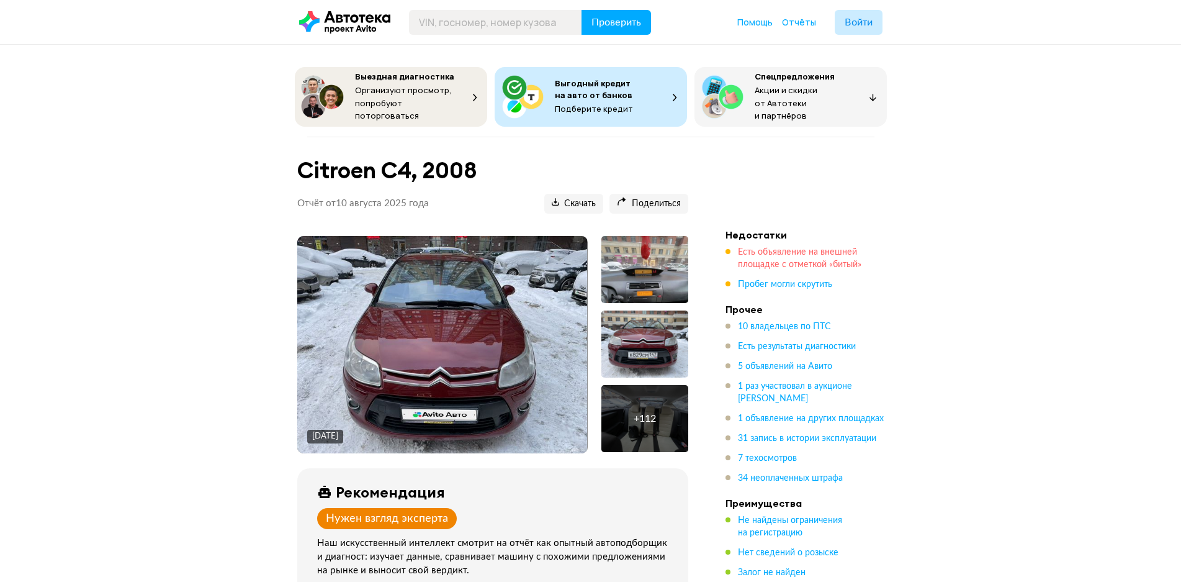
click at [817, 256] on span "Есть объявление на внешней площадке с отметкой «битый»" at bounding box center [800, 258] width 124 height 21
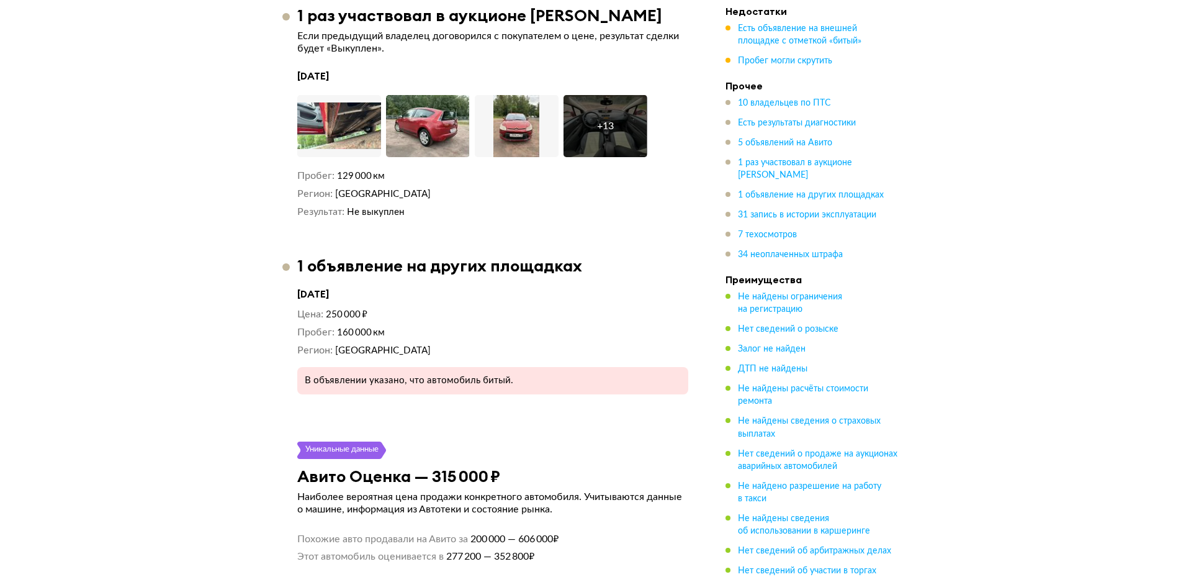
scroll to position [4796, 0]
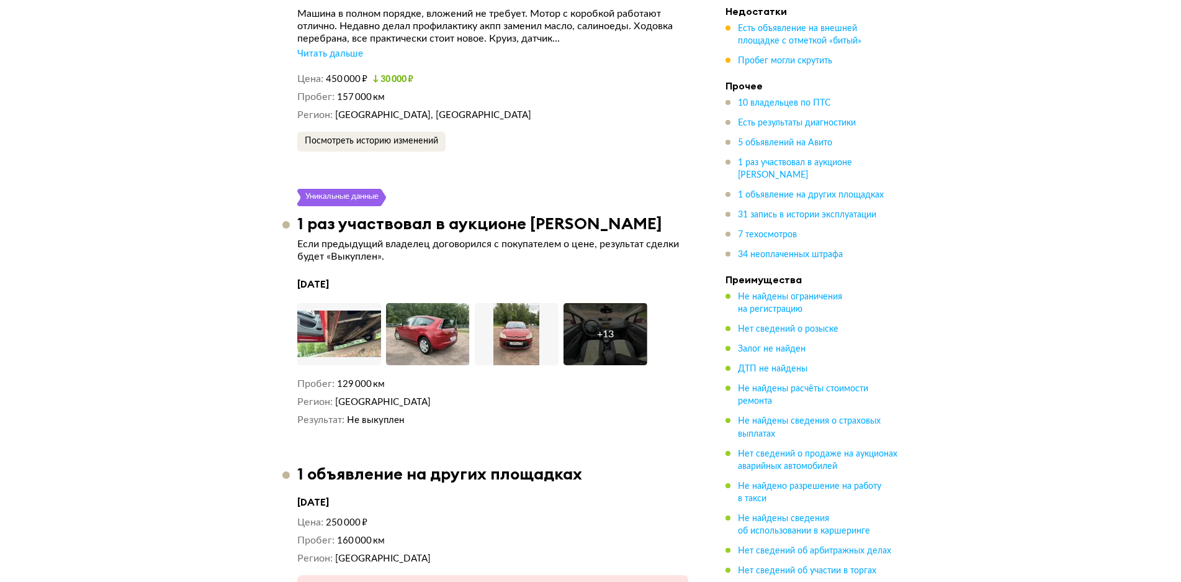
click at [601, 328] on div "+ 13" at bounding box center [605, 334] width 17 height 12
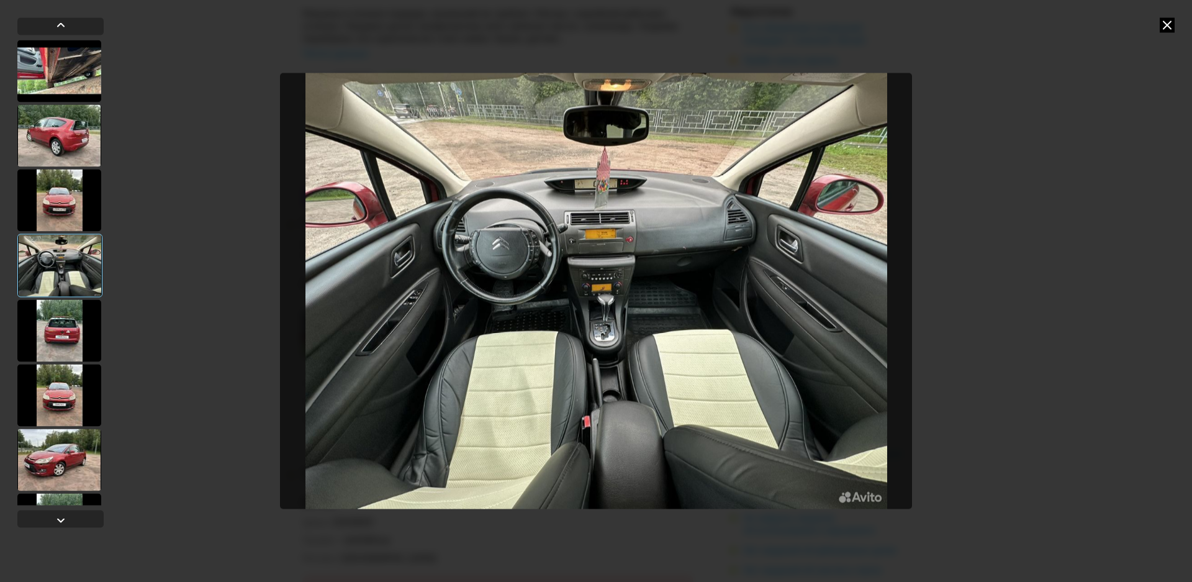
click at [1171, 25] on icon at bounding box center [1166, 24] width 15 height 15
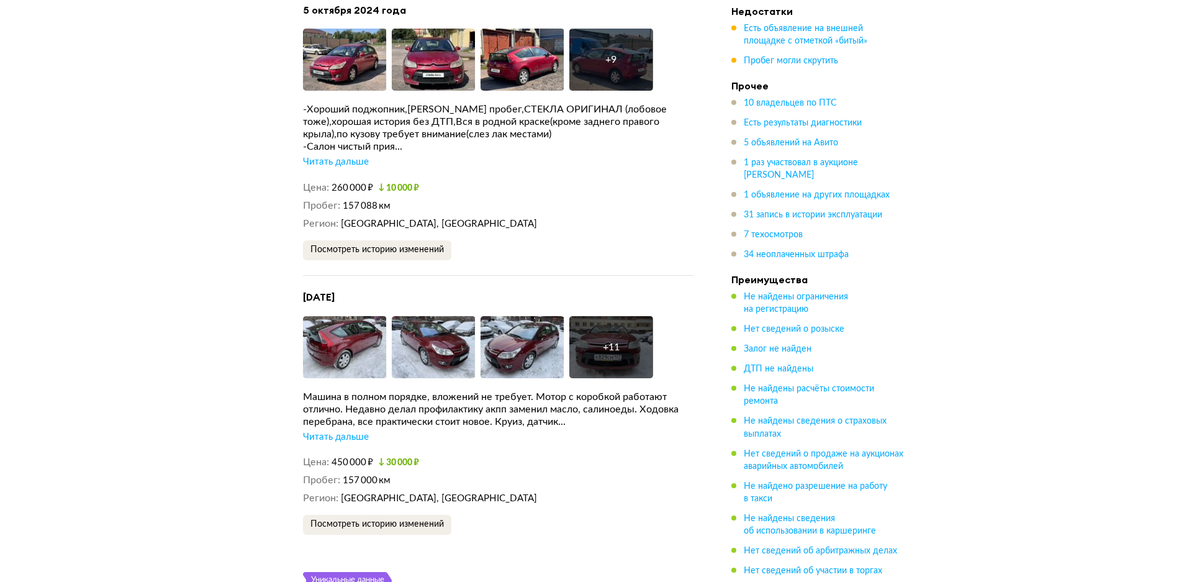
scroll to position [4486, 0]
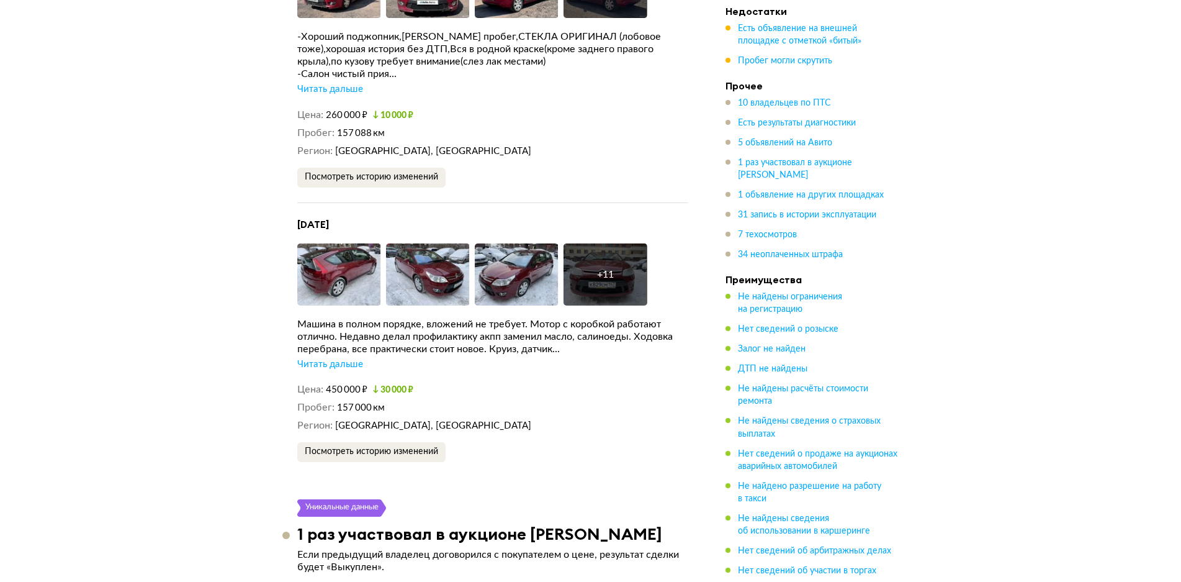
click at [315, 358] on div "Читать дальше" at bounding box center [330, 364] width 66 height 12
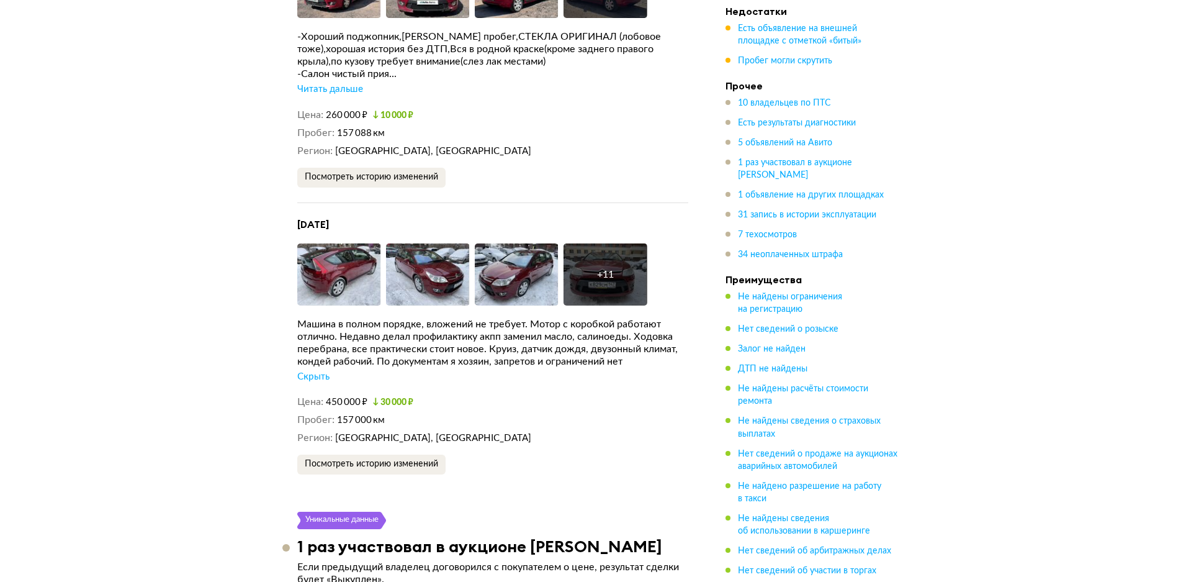
click at [607, 268] on div "+ 11" at bounding box center [605, 274] width 17 height 12
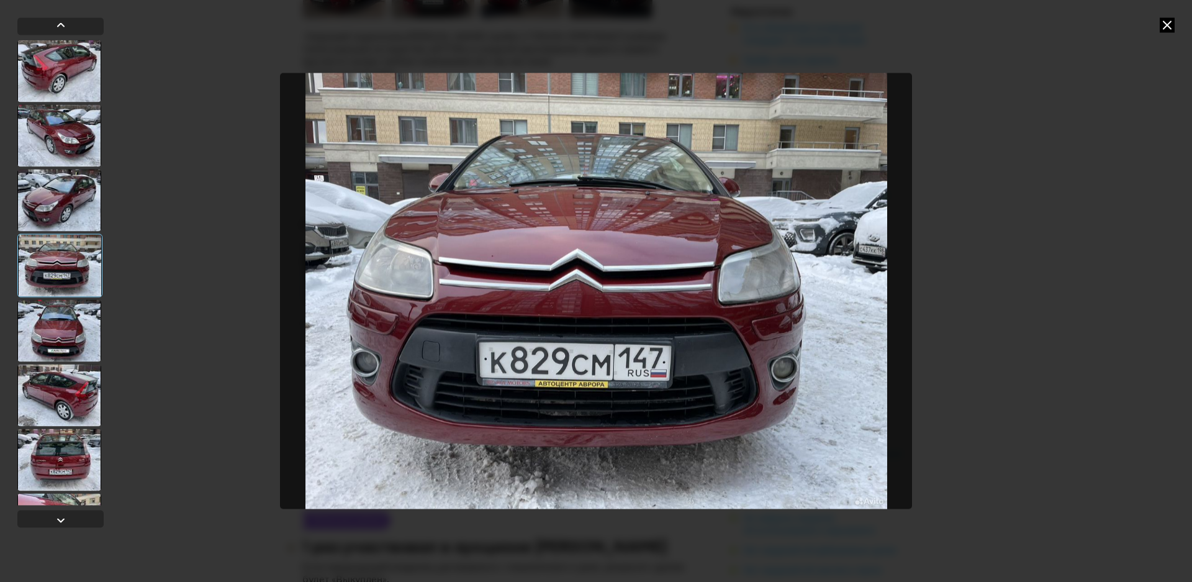
click at [50, 202] on div at bounding box center [59, 200] width 84 height 62
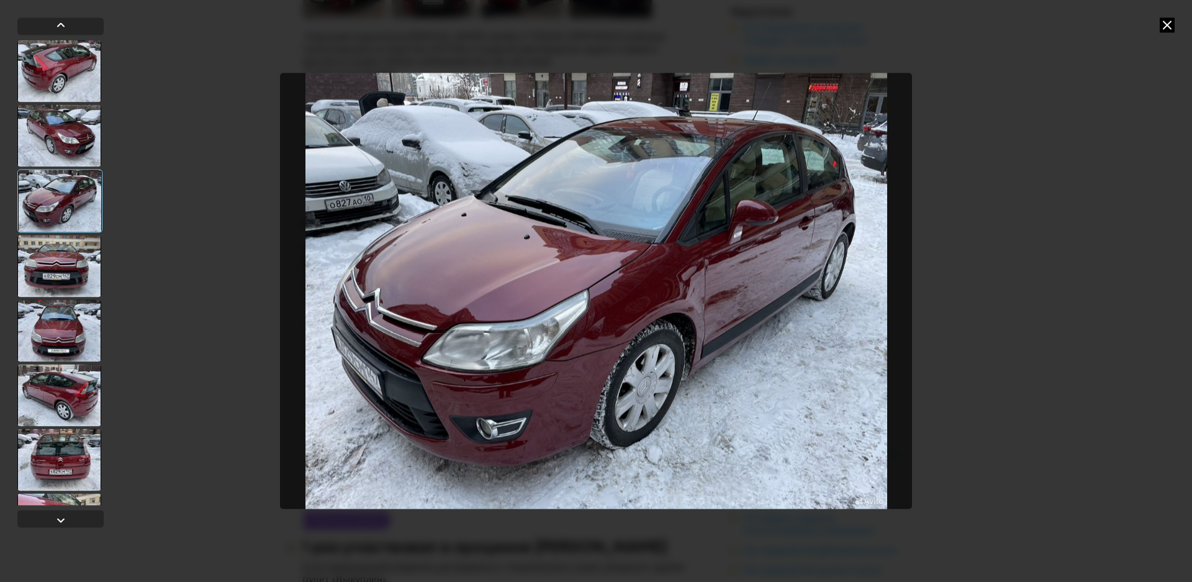
click at [85, 393] on div at bounding box center [59, 395] width 84 height 62
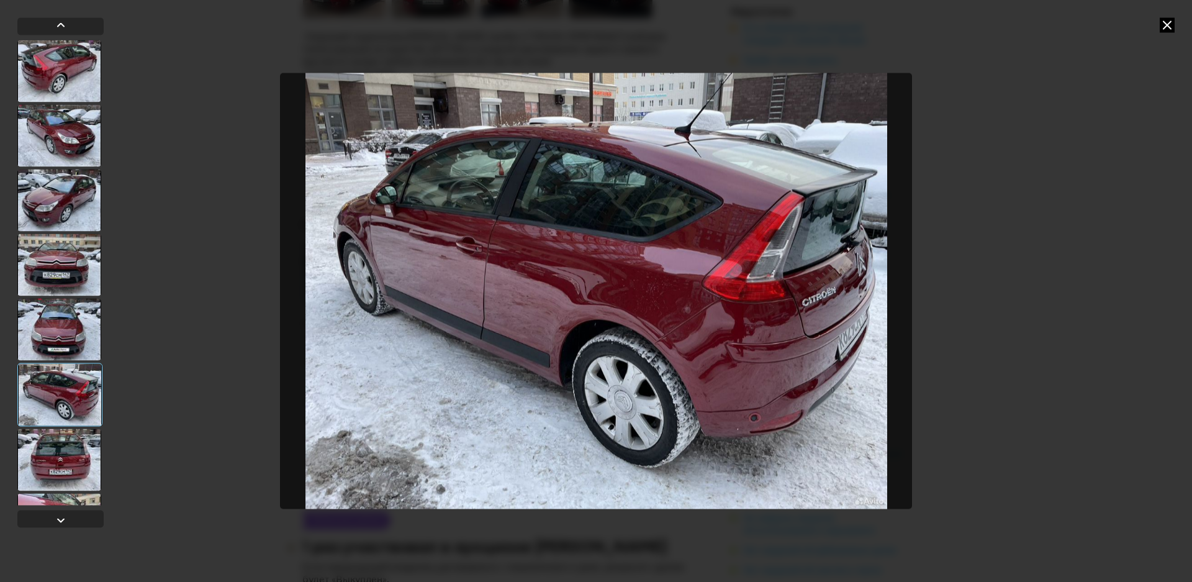
click at [72, 452] on div at bounding box center [59, 459] width 84 height 62
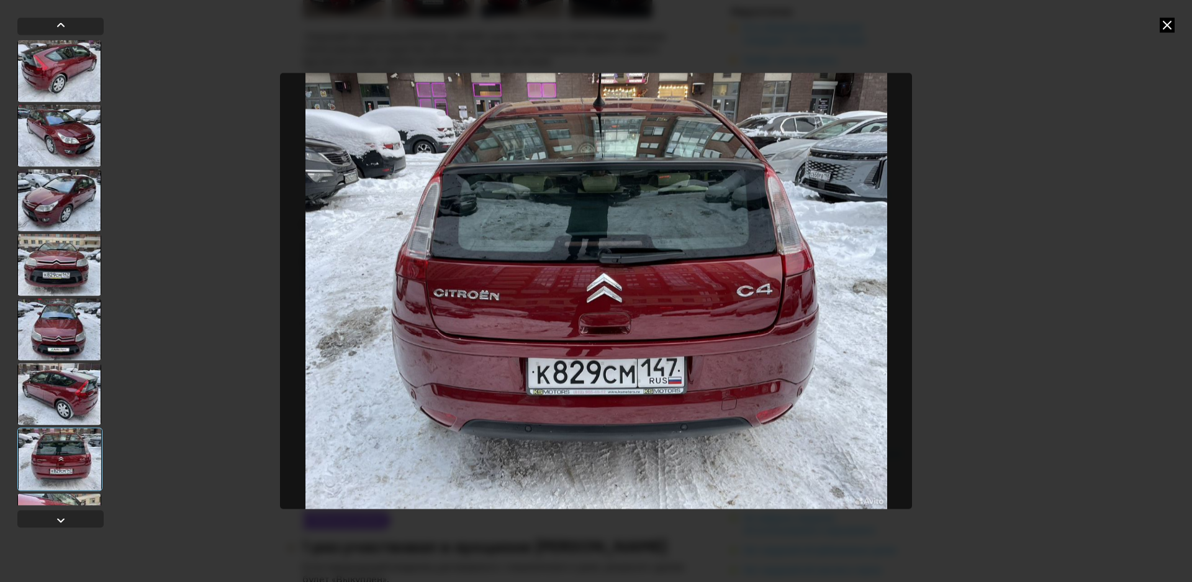
click at [94, 265] on div at bounding box center [59, 264] width 84 height 62
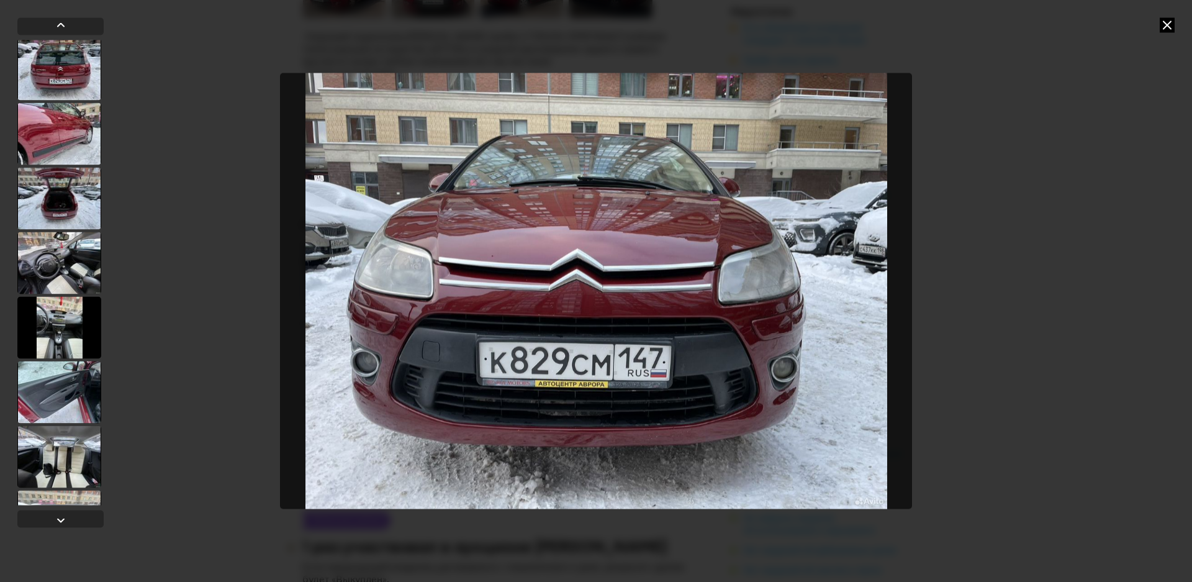
scroll to position [439, 0]
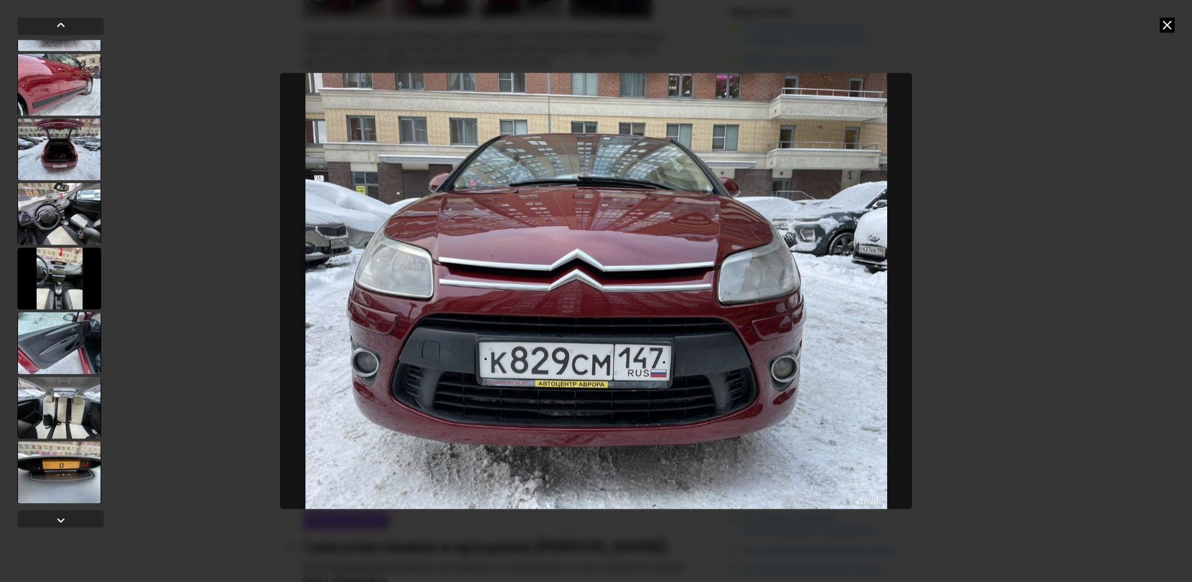
click at [68, 203] on div at bounding box center [59, 213] width 84 height 62
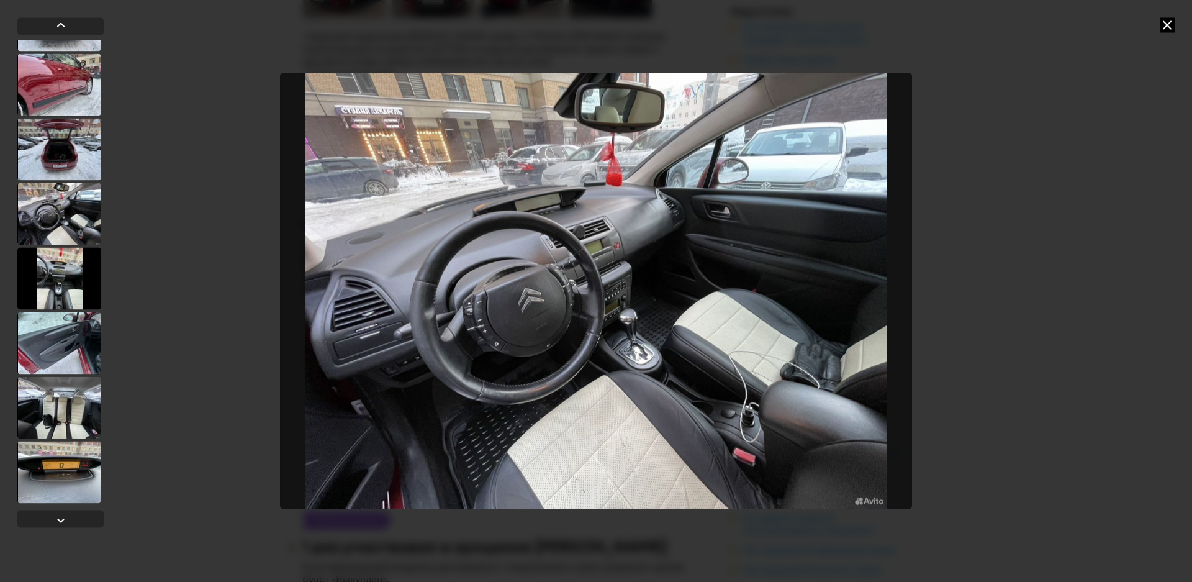
scroll to position [438, 0]
click at [69, 274] on div at bounding box center [59, 279] width 84 height 62
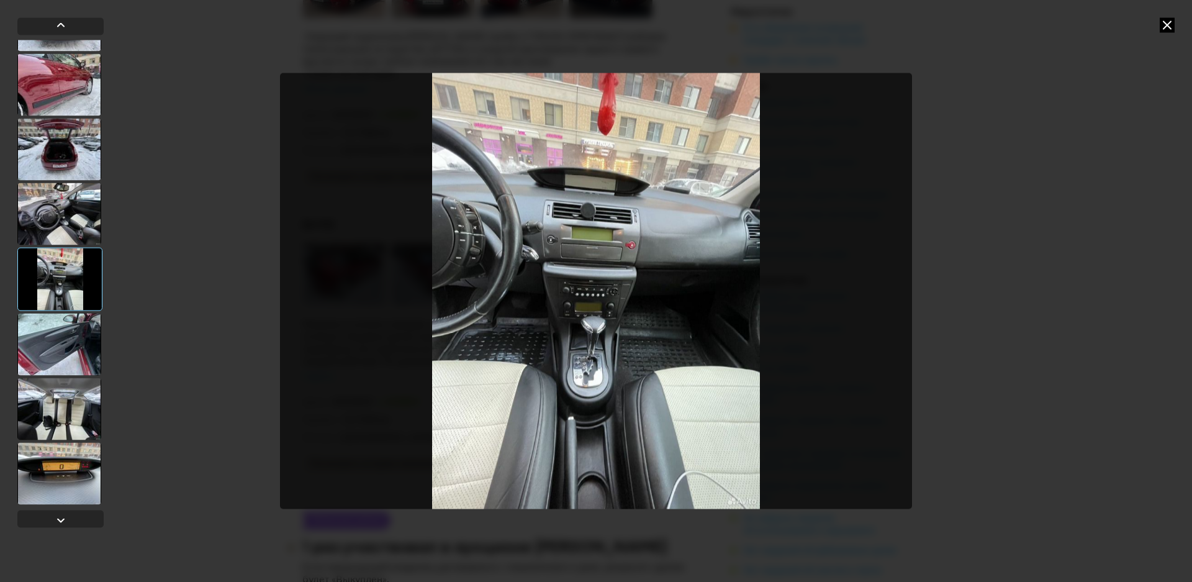
click at [52, 138] on div at bounding box center [59, 149] width 84 height 62
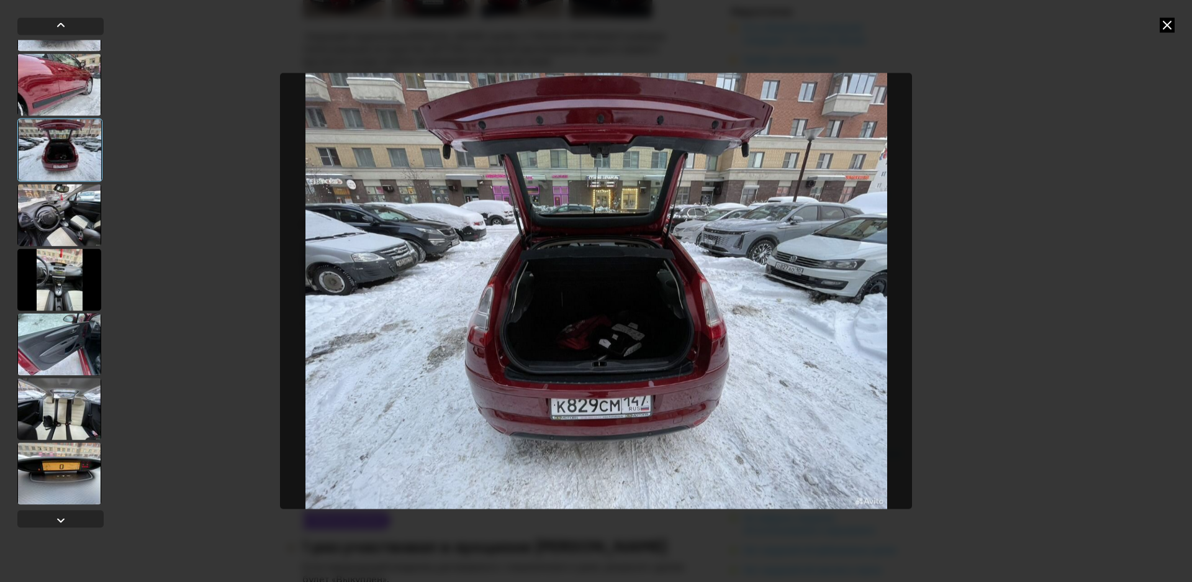
click at [70, 87] on div at bounding box center [59, 84] width 84 height 62
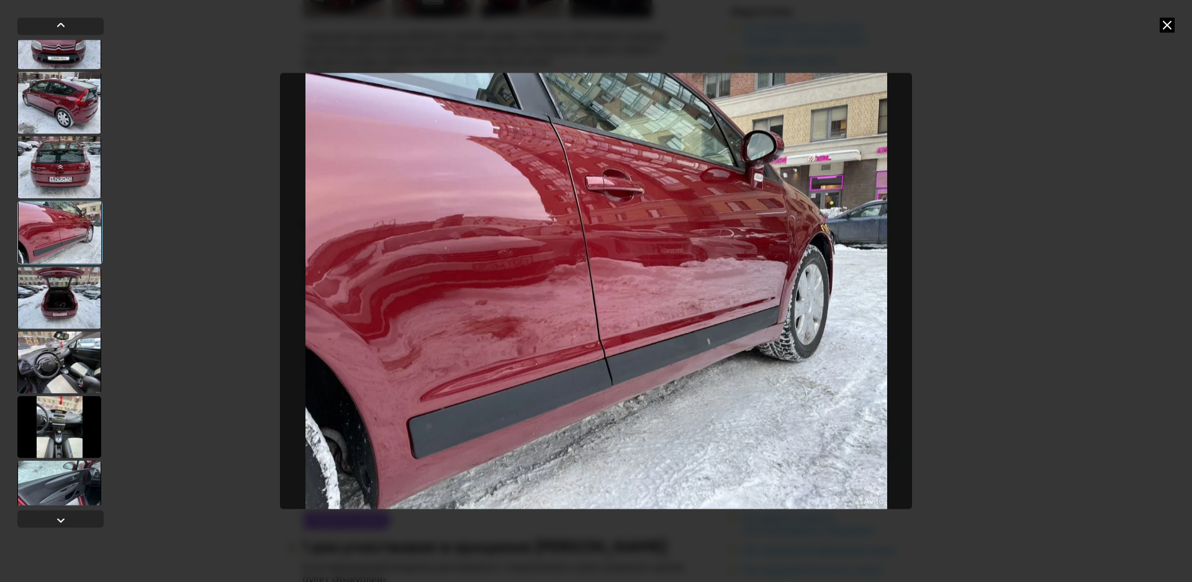
scroll to position [252, 0]
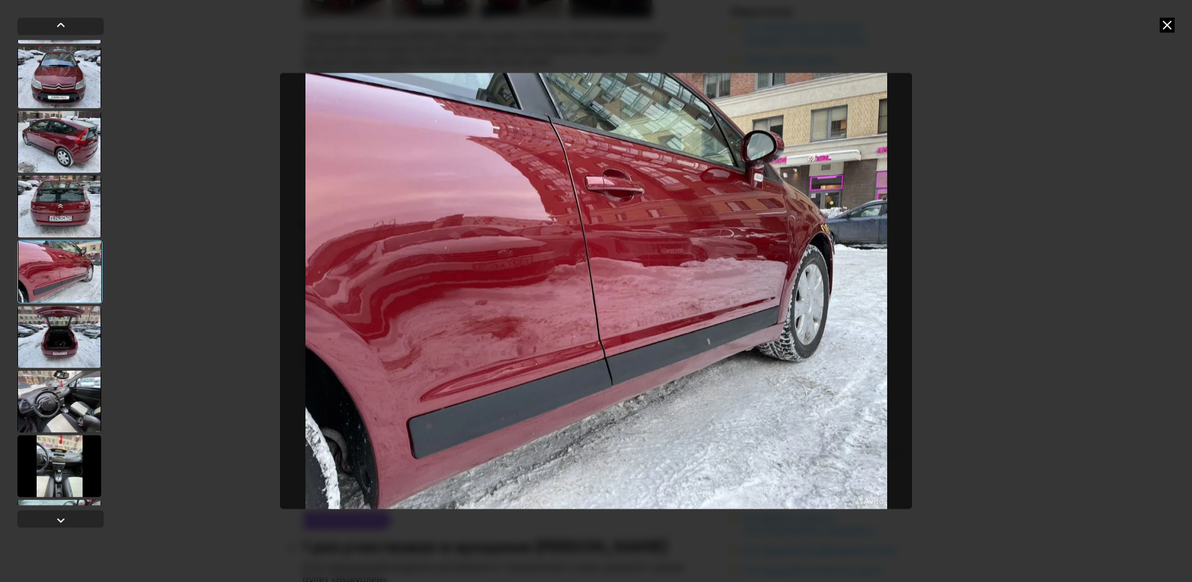
click at [75, 137] on div at bounding box center [59, 141] width 84 height 62
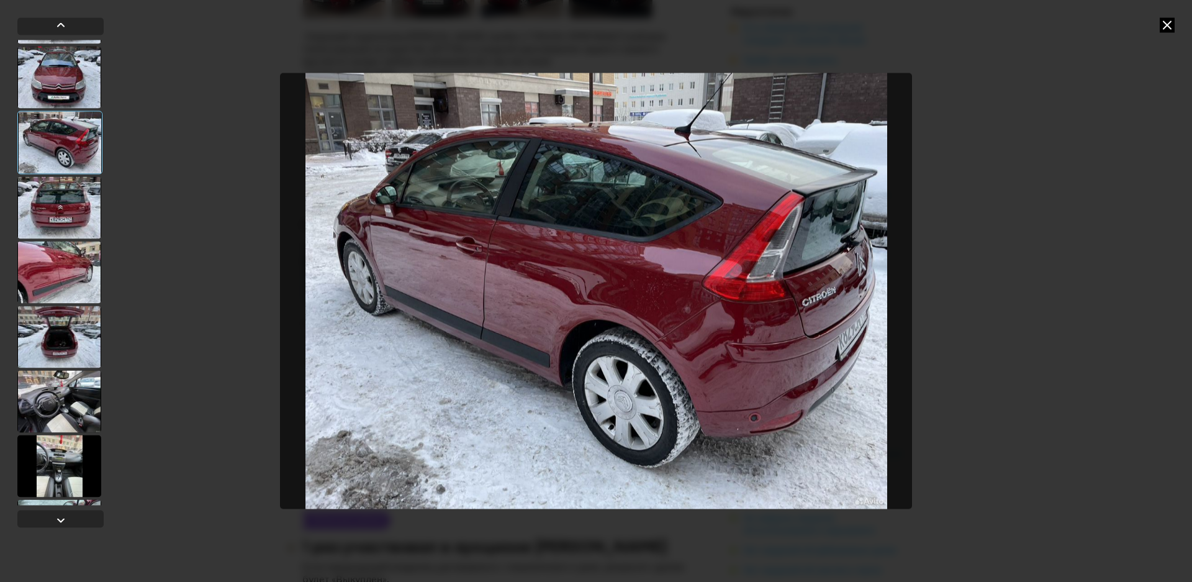
click at [65, 76] on div at bounding box center [59, 77] width 84 height 62
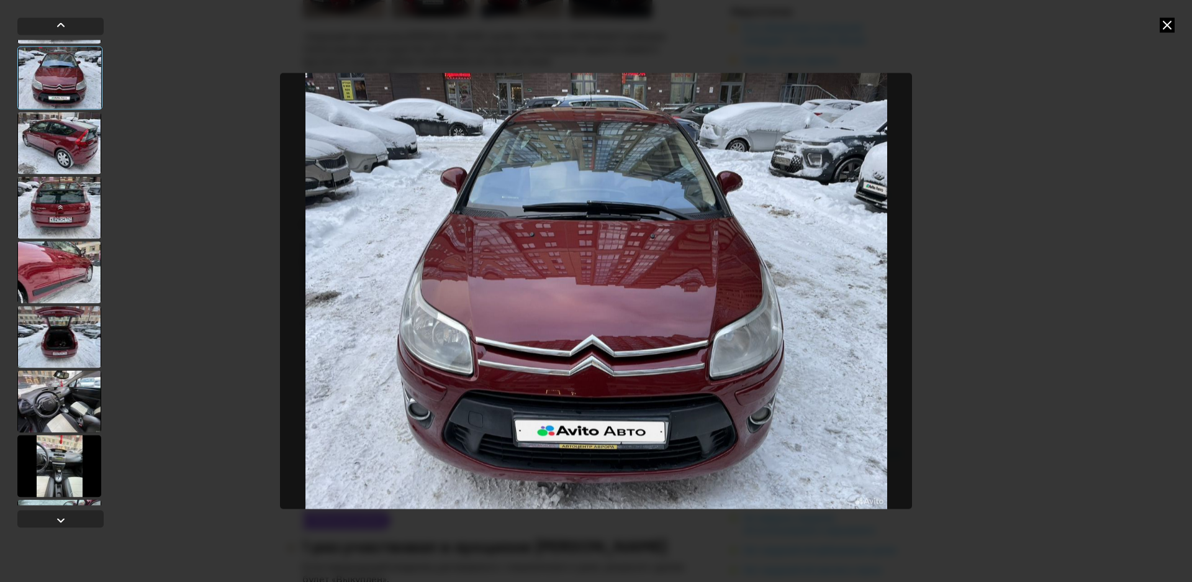
click at [65, 187] on div at bounding box center [59, 207] width 84 height 62
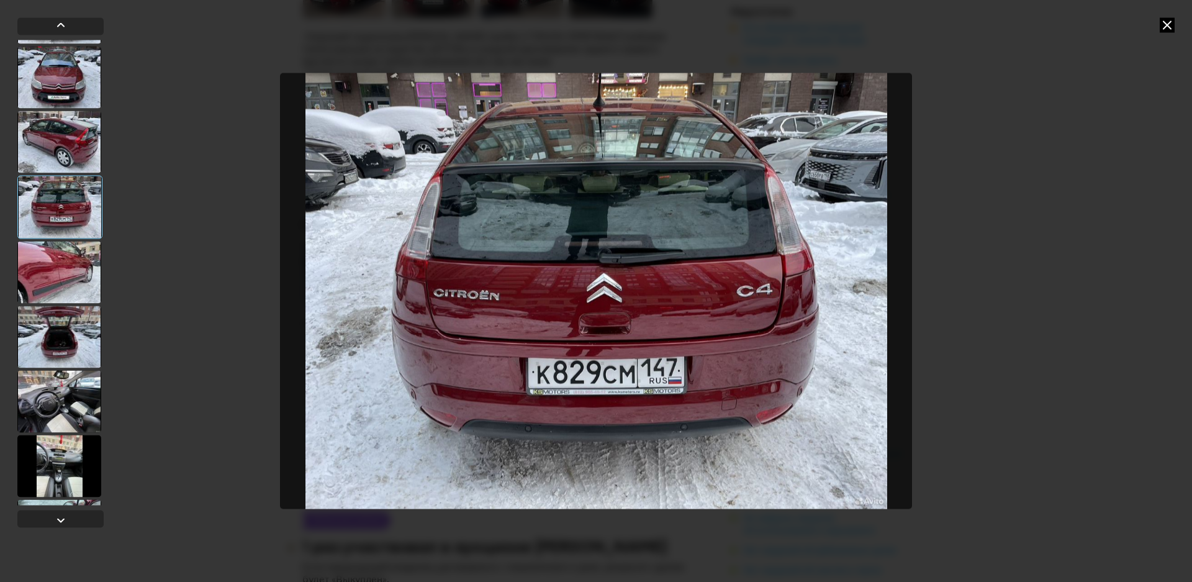
click at [71, 148] on div at bounding box center [59, 141] width 84 height 62
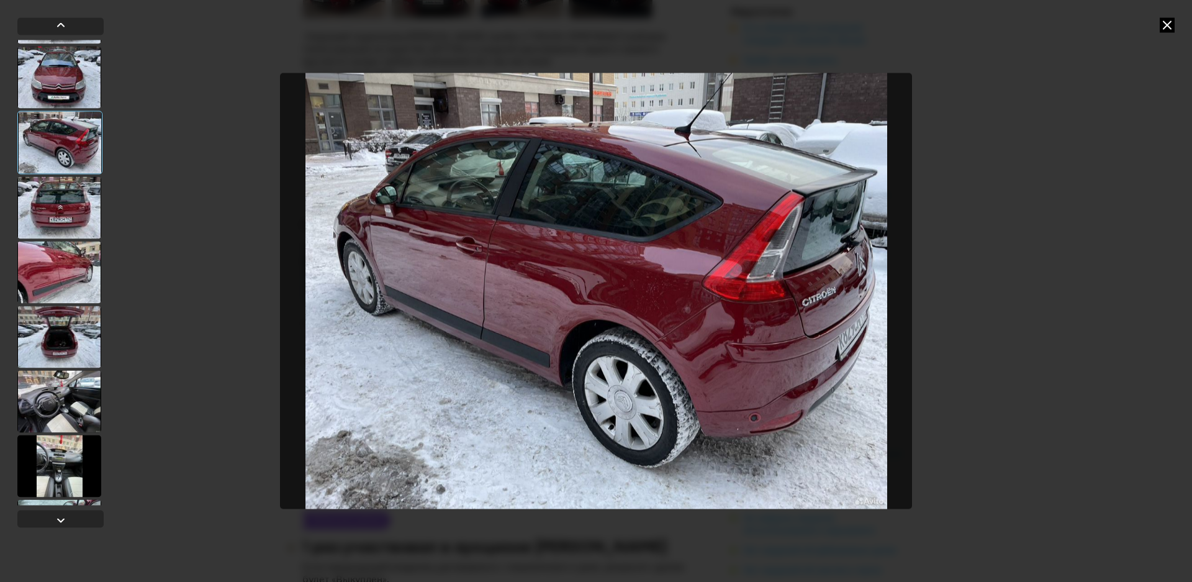
click at [67, 73] on div at bounding box center [59, 77] width 84 height 62
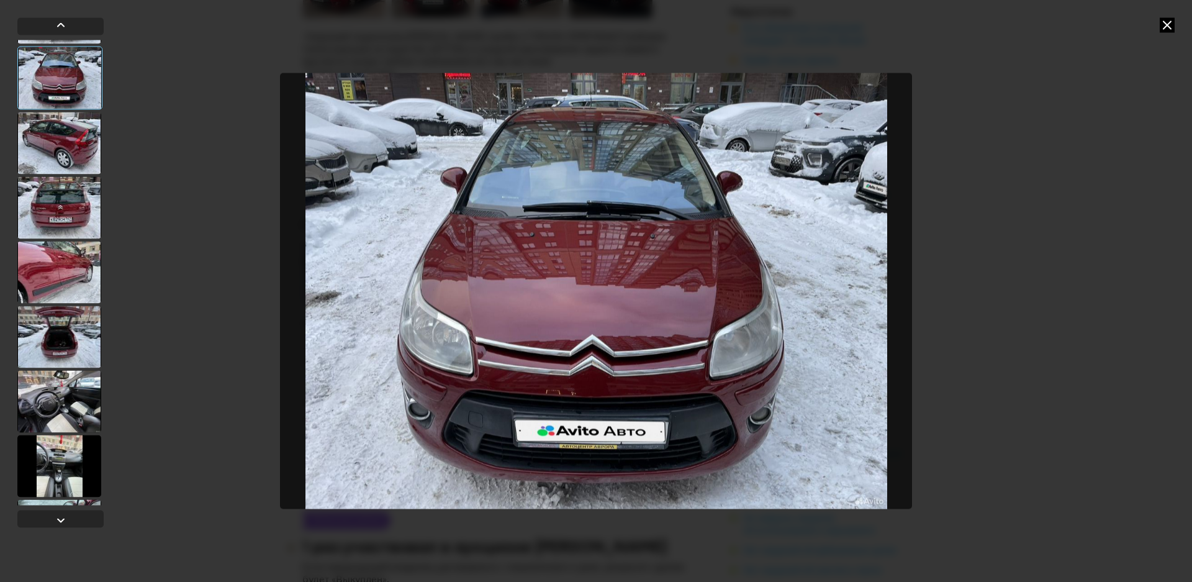
click at [71, 207] on div at bounding box center [59, 207] width 84 height 62
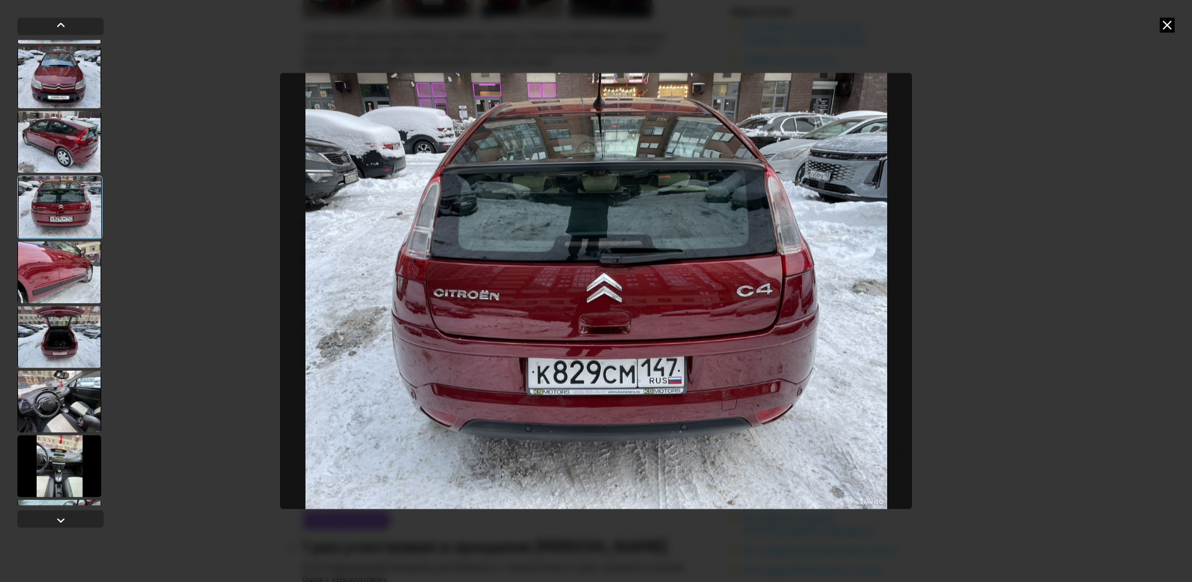
click at [68, 263] on div at bounding box center [59, 272] width 84 height 62
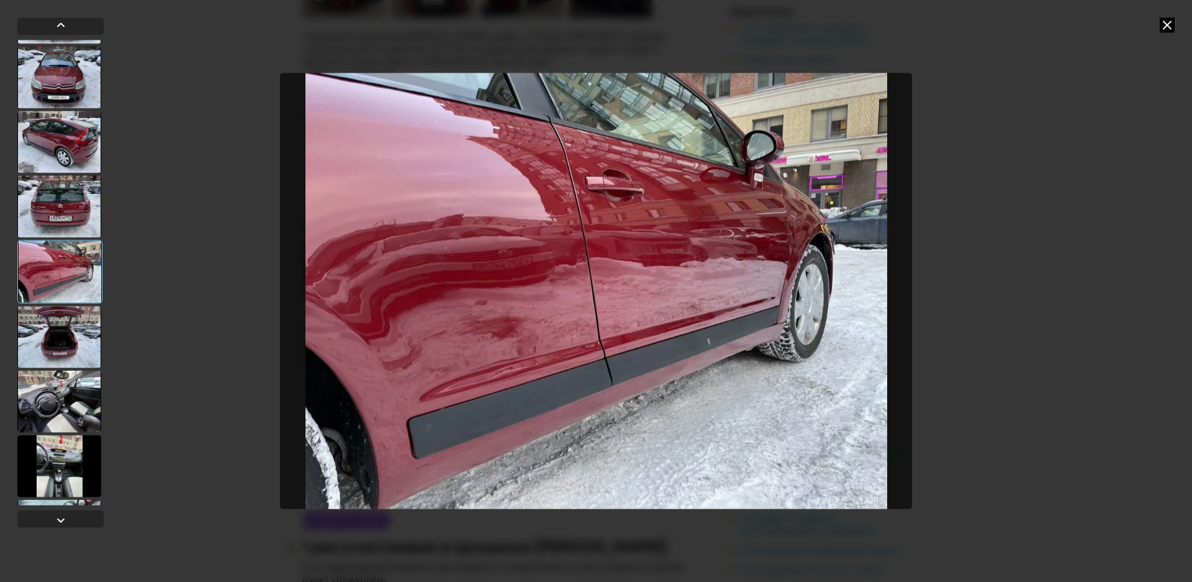
click at [65, 315] on div at bounding box center [59, 336] width 84 height 62
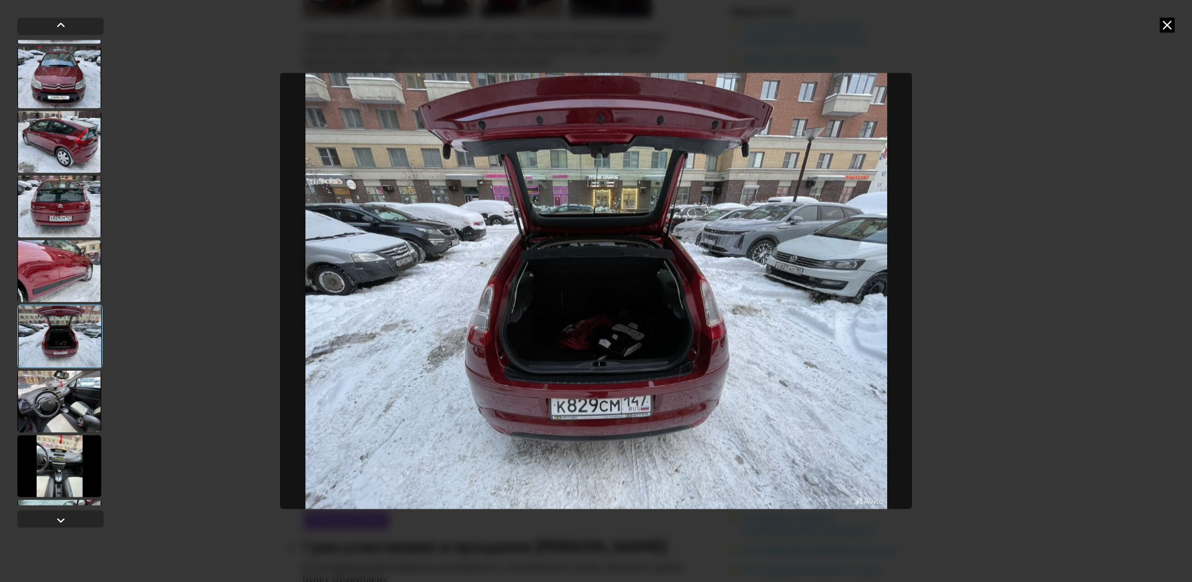
click at [73, 395] on div at bounding box center [59, 401] width 84 height 62
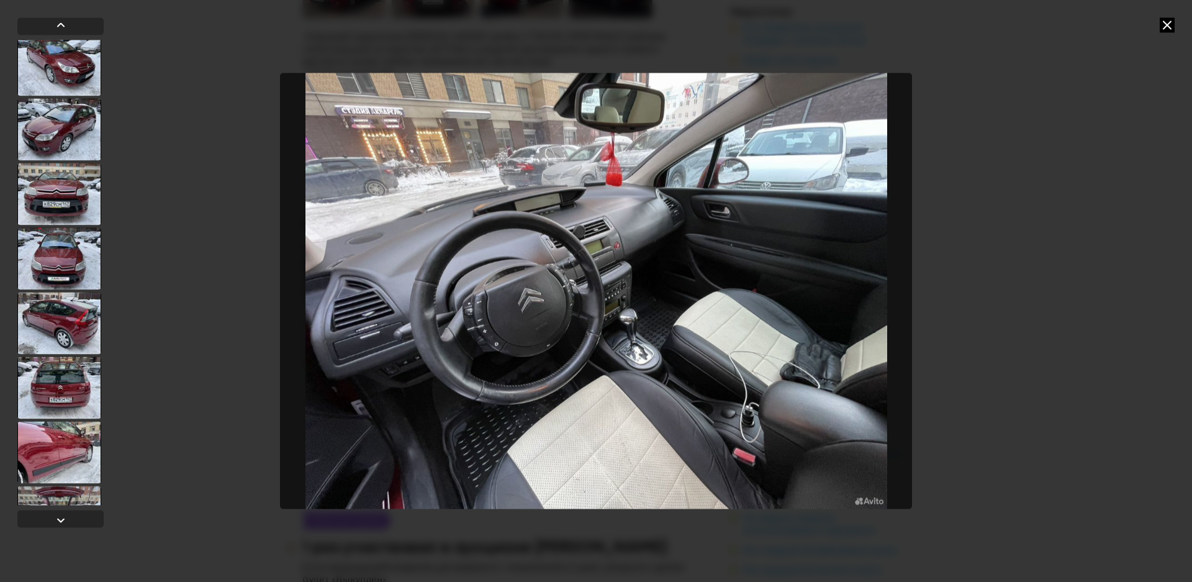
scroll to position [68, 0]
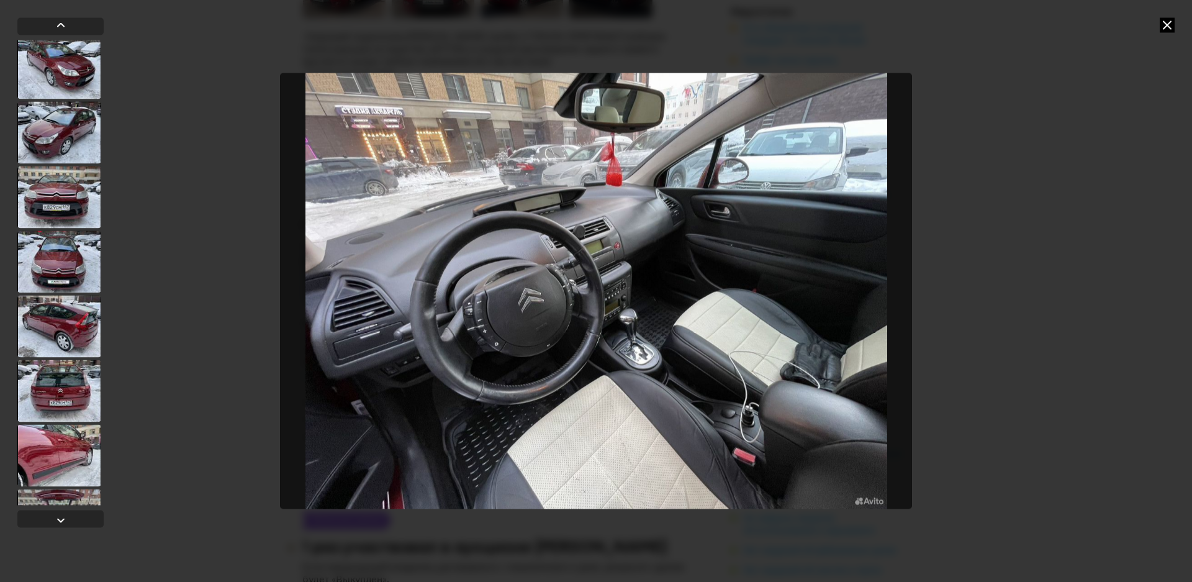
click at [56, 335] on div at bounding box center [59, 326] width 84 height 62
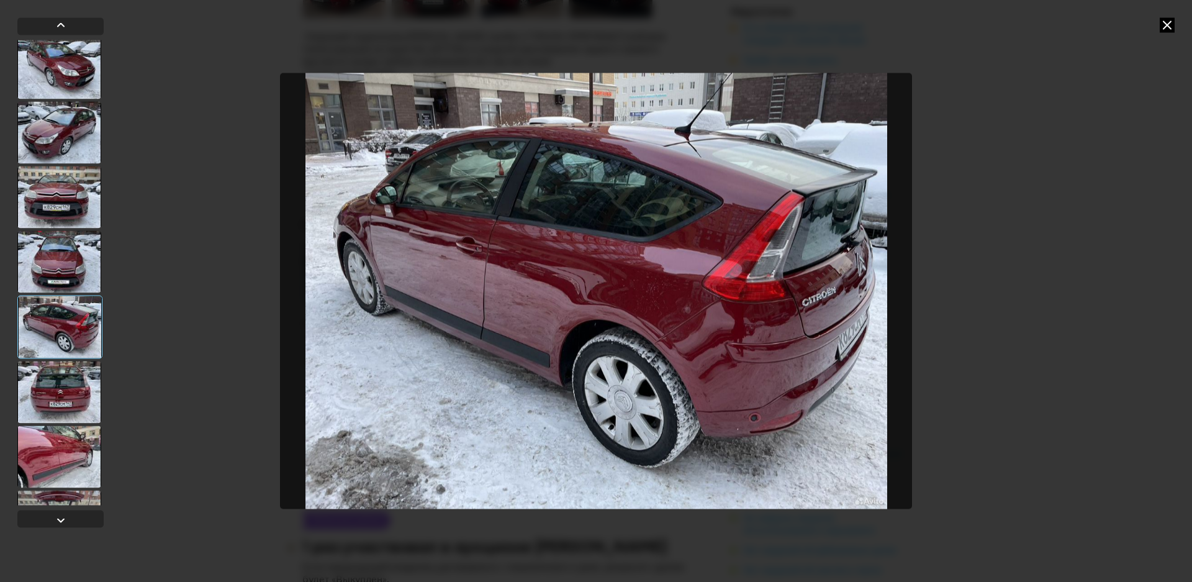
click at [68, 177] on div at bounding box center [59, 197] width 84 height 62
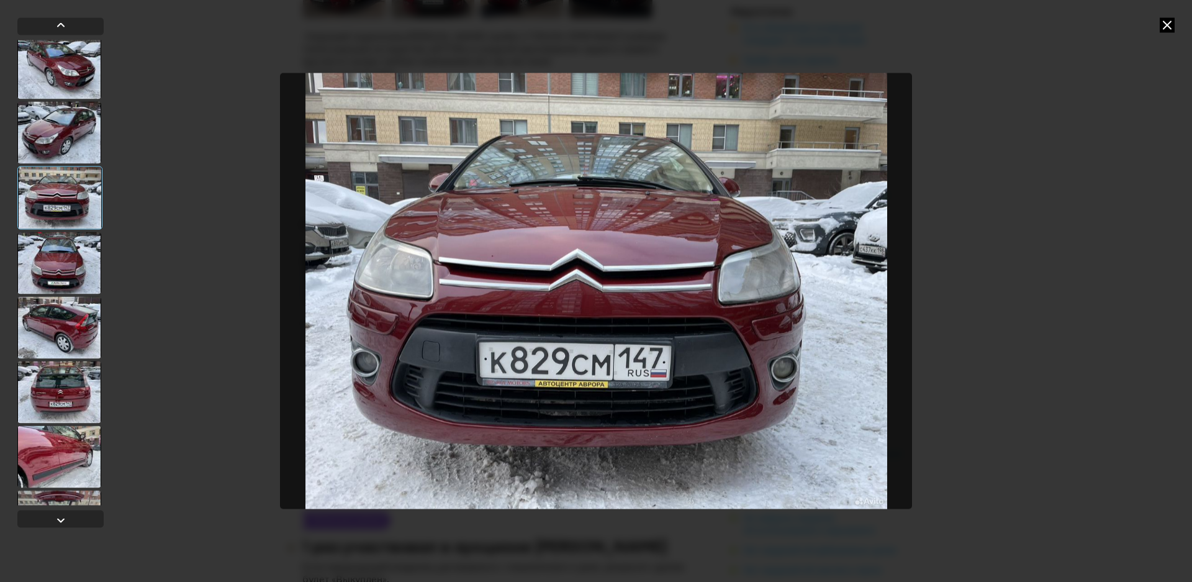
click at [70, 86] on div at bounding box center [59, 68] width 84 height 62
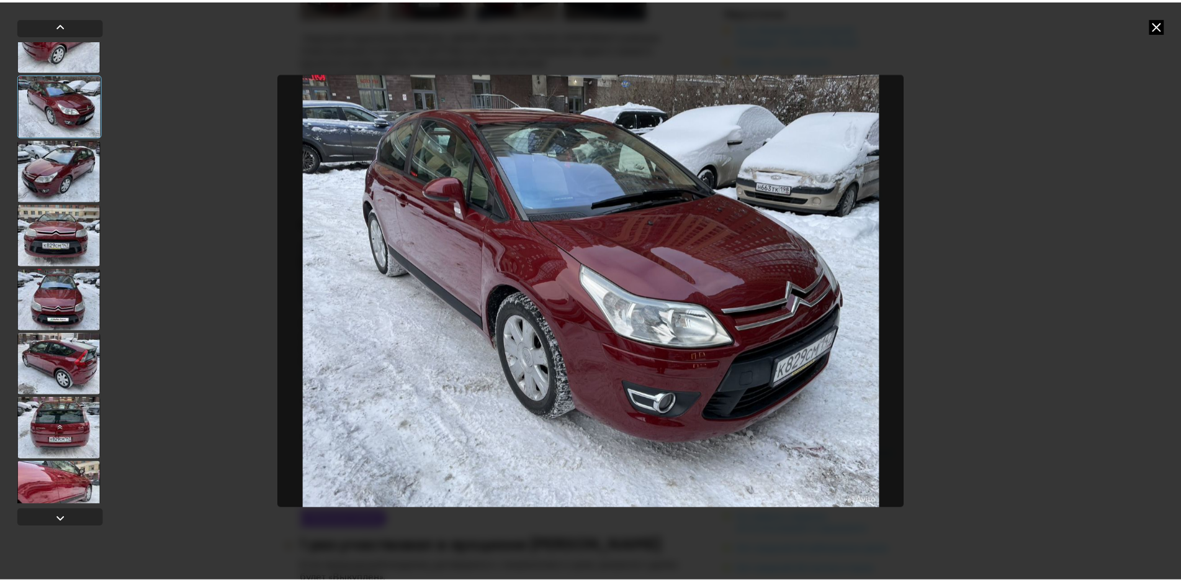
scroll to position [0, 0]
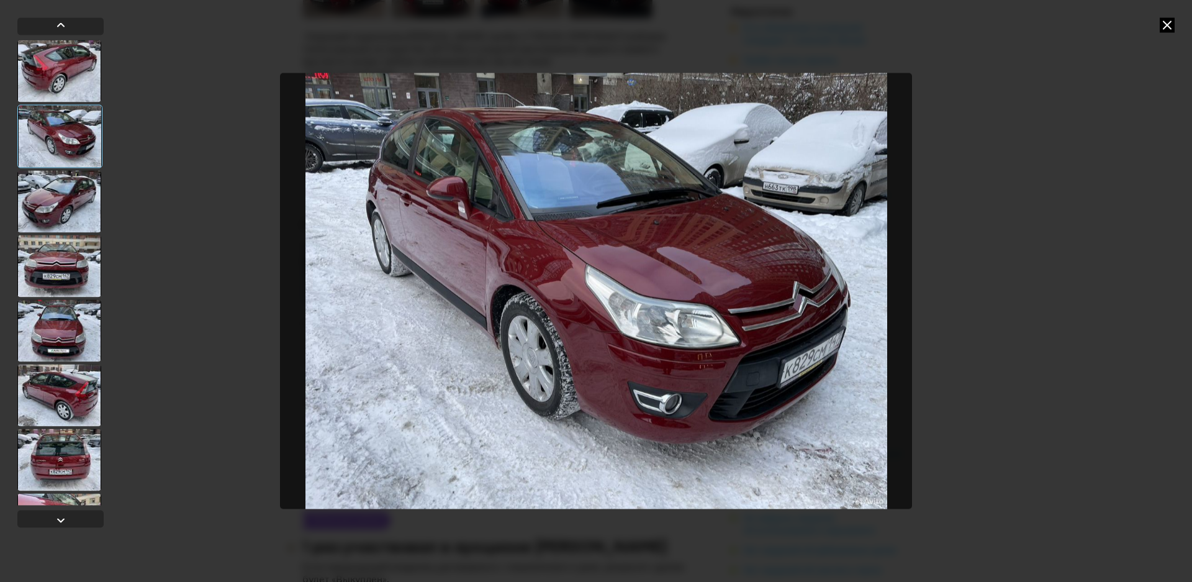
click at [1166, 27] on icon at bounding box center [1166, 24] width 15 height 15
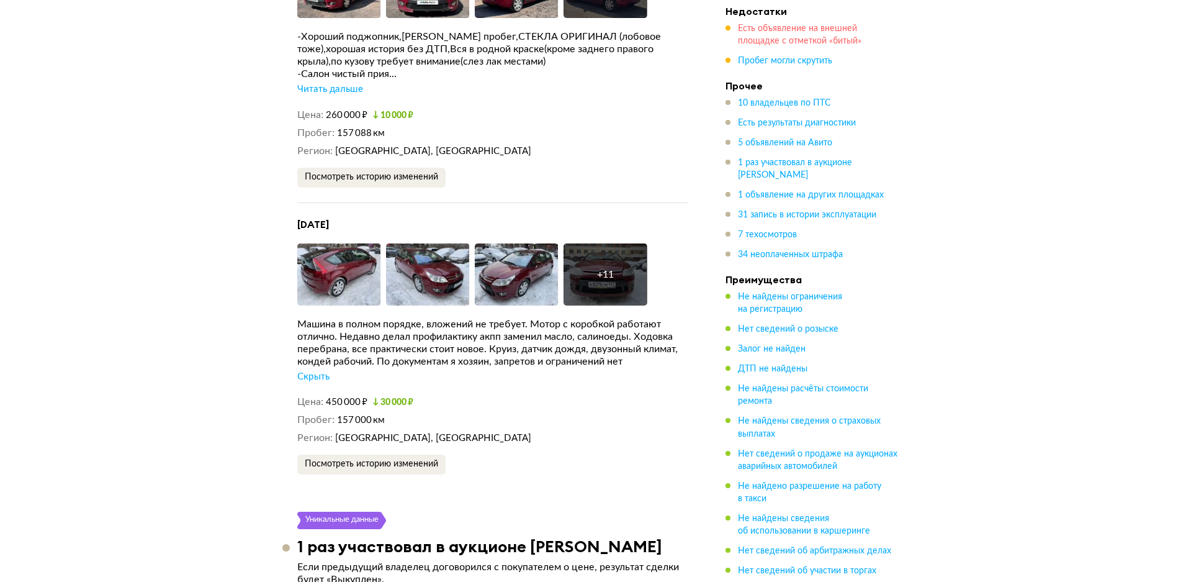
click at [808, 41] on span "Есть объявление на внешней площадке с отметкой «битый»" at bounding box center [800, 34] width 124 height 21
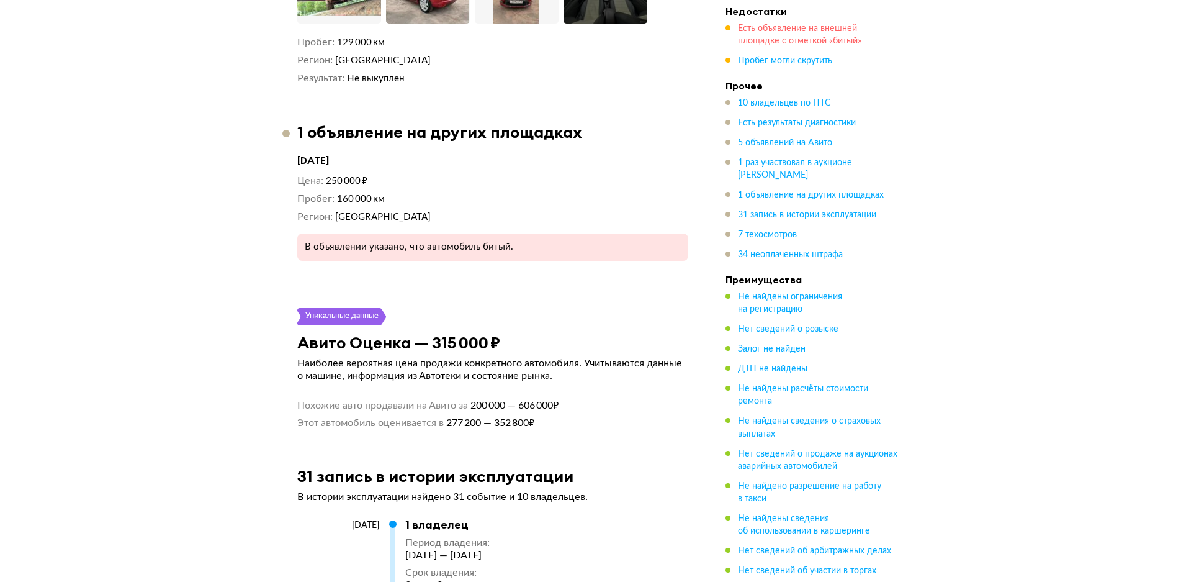
scroll to position [5164, 0]
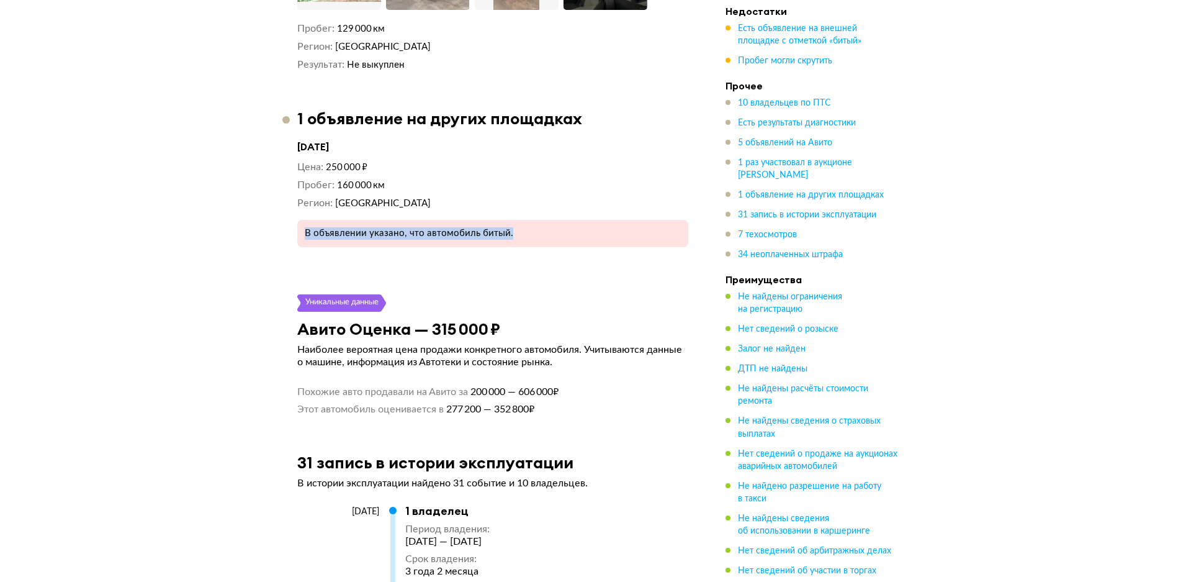
drag, startPoint x: 521, startPoint y: 183, endPoint x: 279, endPoint y: 182, distance: 241.5
drag, startPoint x: 522, startPoint y: 189, endPoint x: 240, endPoint y: 188, distance: 282.4
